Goal: Find specific page/section: Find specific page/section

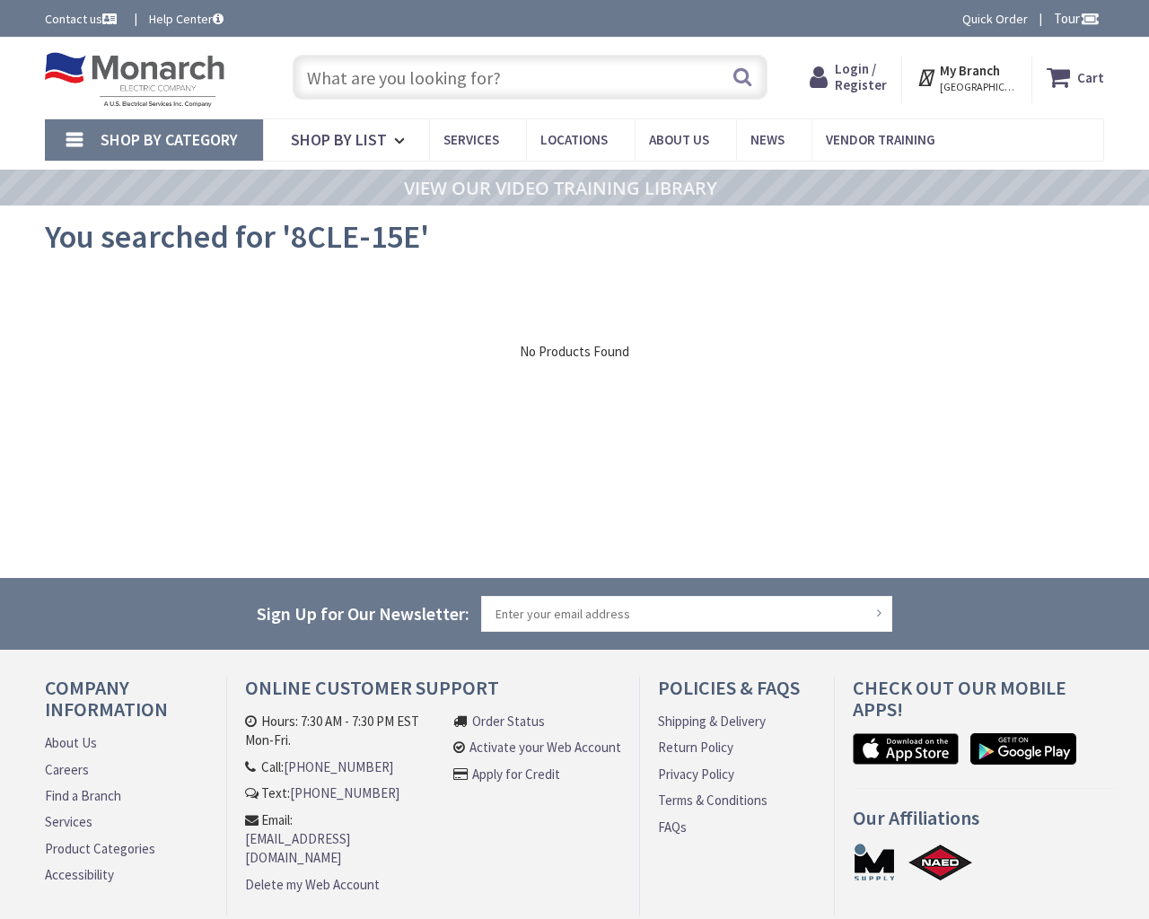
type input "N Durango Dr, Las Vegas, NV 89129, USA"
